Goal: Information Seeking & Learning: Learn about a topic

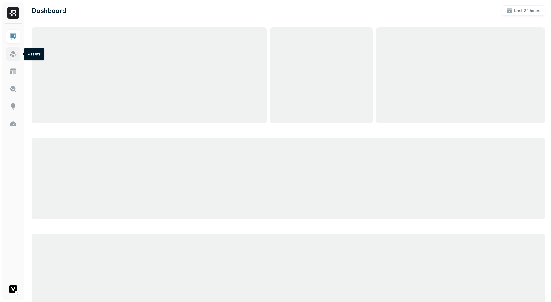
click at [19, 57] on link at bounding box center [13, 54] width 14 height 14
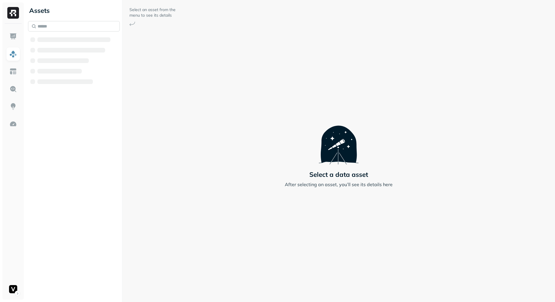
click at [63, 28] on input "text" at bounding box center [74, 26] width 92 height 11
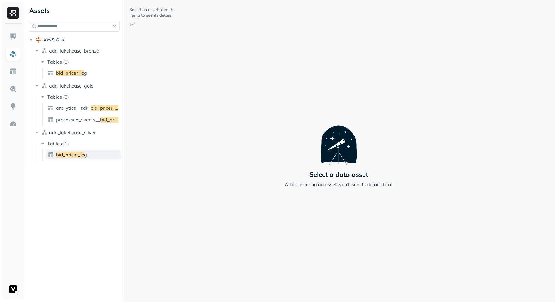
type input "**********"
click at [89, 156] on link "bid_pricer_lo g" at bounding box center [83, 154] width 75 height 9
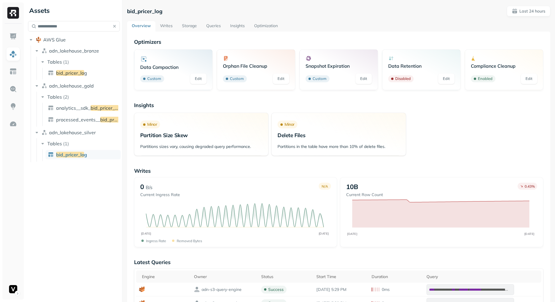
click at [115, 27] on button "button" at bounding box center [114, 26] width 8 height 8
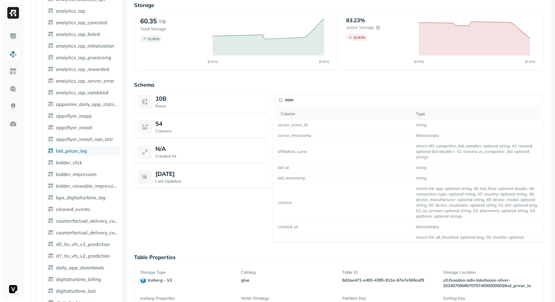
scroll to position [409, 0]
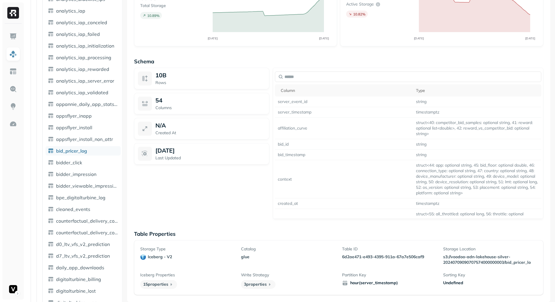
click at [347, 258] on p "6d2ae471-e493-4395-911a-67a7e506caf9" at bounding box center [389, 257] width 94 height 6
drag, startPoint x: 347, startPoint y: 258, endPoint x: 378, endPoint y: 257, distance: 31.6
click at [347, 258] on p "6d2ae471-e493-4395-911a-67a7e506caf9" at bounding box center [389, 257] width 94 height 6
click at [388, 258] on p "6d2ae471-e493-4395-911a-67a7e506caf9" at bounding box center [389, 257] width 94 height 6
click at [411, 258] on p "6d2ae471-e493-4395-911a-67a7e506caf9" at bounding box center [389, 257] width 94 height 6
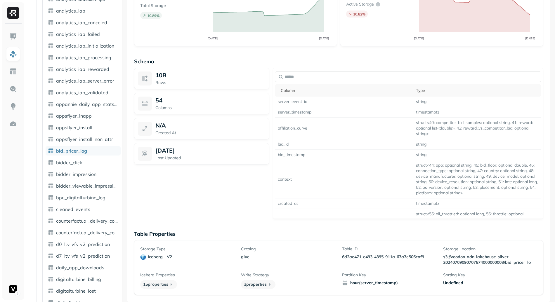
click at [349, 258] on p "6d2ae471-e493-4395-911a-67a7e506caf9" at bounding box center [389, 257] width 94 height 6
drag, startPoint x: 352, startPoint y: 257, endPoint x: 415, endPoint y: 257, distance: 63.4
click at [415, 257] on p "6d2ae471-e493-4395-911a-67a7e506caf9" at bounding box center [389, 257] width 94 height 6
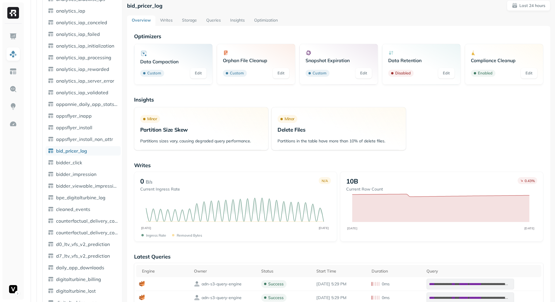
scroll to position [0, 0]
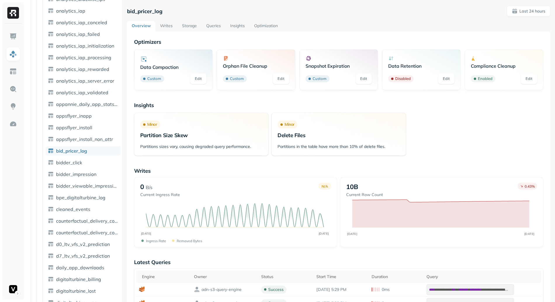
click at [166, 25] on link "Writes" at bounding box center [166, 26] width 22 height 11
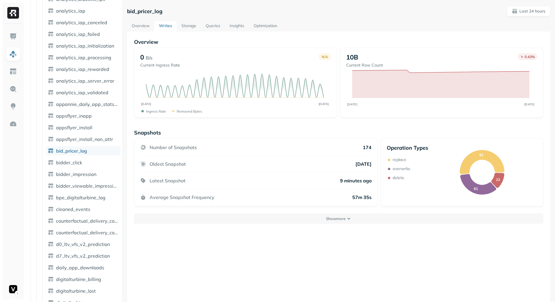
click at [143, 26] on link "Overview" at bounding box center [140, 26] width 27 height 11
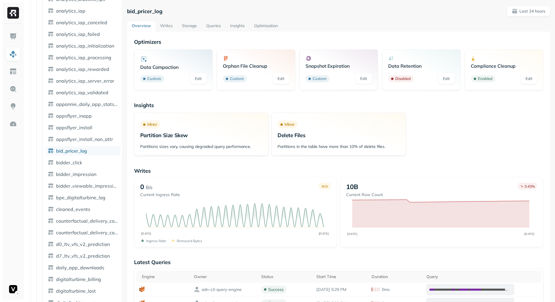
click at [188, 25] on link "Storage" at bounding box center [189, 26] width 24 height 11
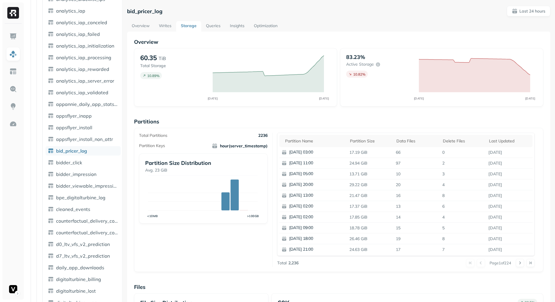
click at [135, 24] on link "Overview" at bounding box center [140, 26] width 27 height 11
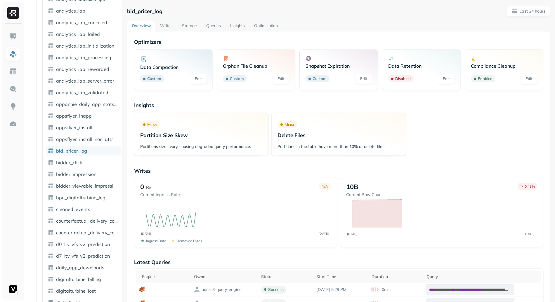
click at [167, 23] on link "Writes" at bounding box center [166, 26] width 22 height 11
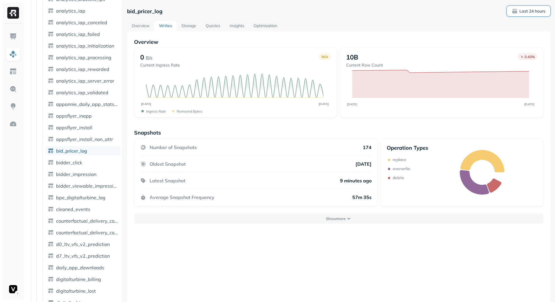
click at [535, 11] on p "Last 24 hours" at bounding box center [533, 11] width 26 height 6
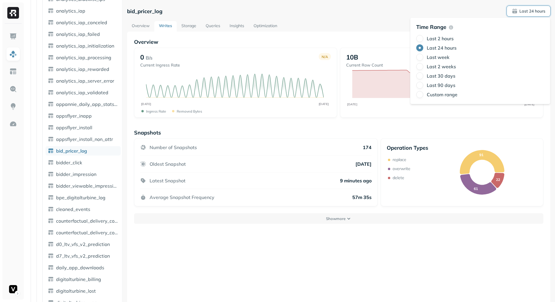
click at [444, 68] on label "Last 2 weeks" at bounding box center [441, 67] width 29 height 6
click at [423, 68] on button "Last 2 weeks" at bounding box center [419, 66] width 7 height 7
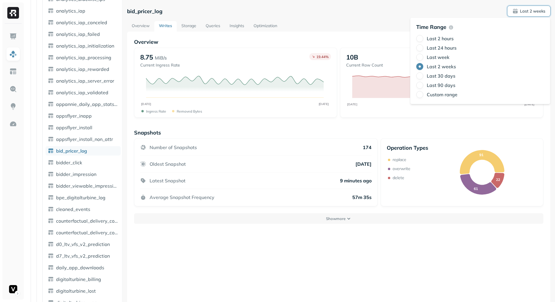
click at [430, 76] on label "Last 30 days" at bounding box center [441, 76] width 29 height 6
click at [423, 76] on button "Last 30 days" at bounding box center [419, 75] width 7 height 7
type button "4"
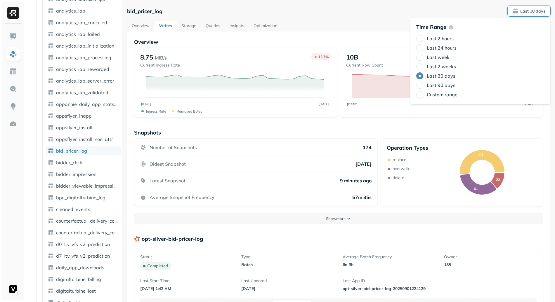
click at [189, 24] on link "Storage" at bounding box center [189, 26] width 24 height 11
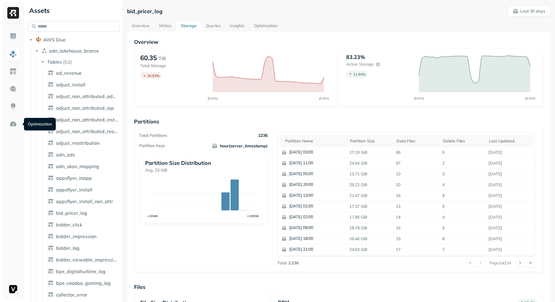
click at [80, 24] on input "text" at bounding box center [74, 26] width 92 height 11
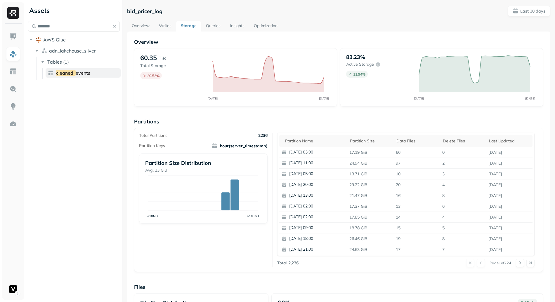
type input "********"
click at [90, 69] on link "cleaned_ events" at bounding box center [83, 72] width 75 height 9
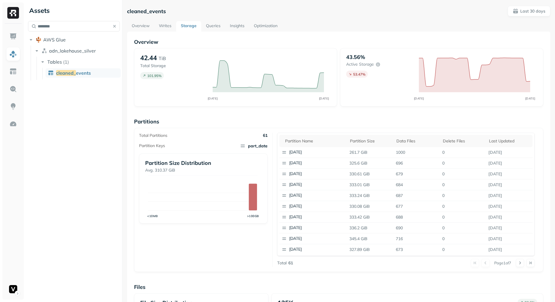
click at [148, 23] on link "Overview" at bounding box center [140, 26] width 27 height 11
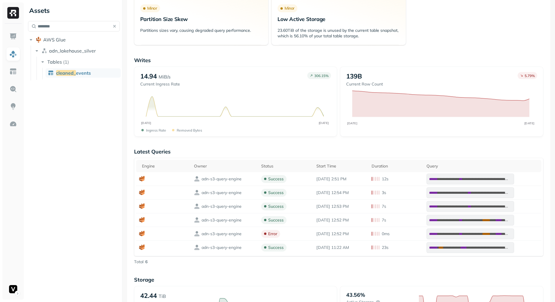
scroll to position [146, 0]
